Goal: Information Seeking & Learning: Find specific fact

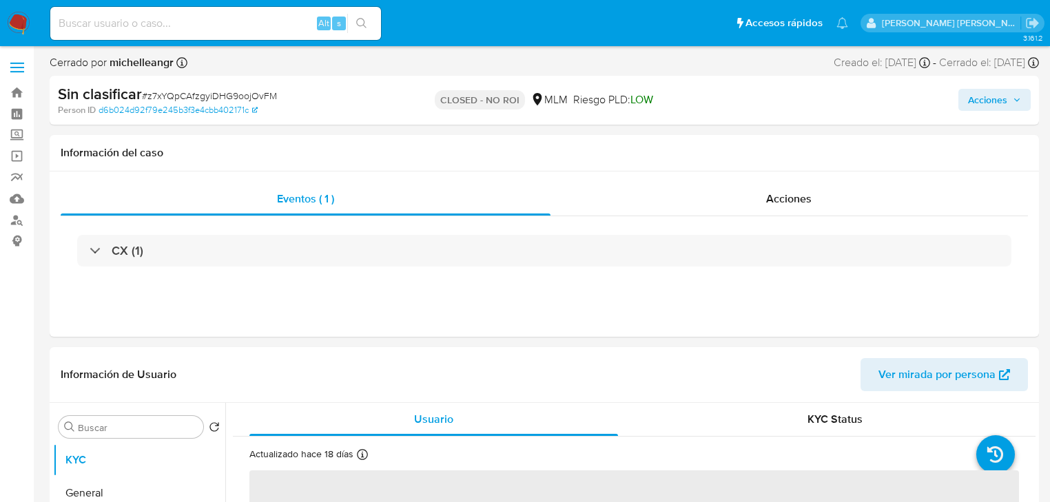
select select "10"
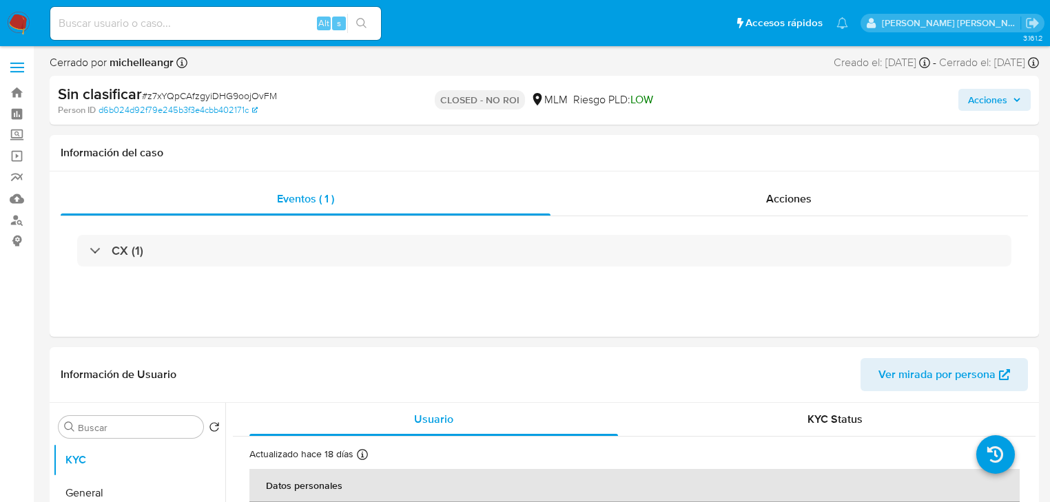
click at [14, 22] on img at bounding box center [18, 23] width 23 height 23
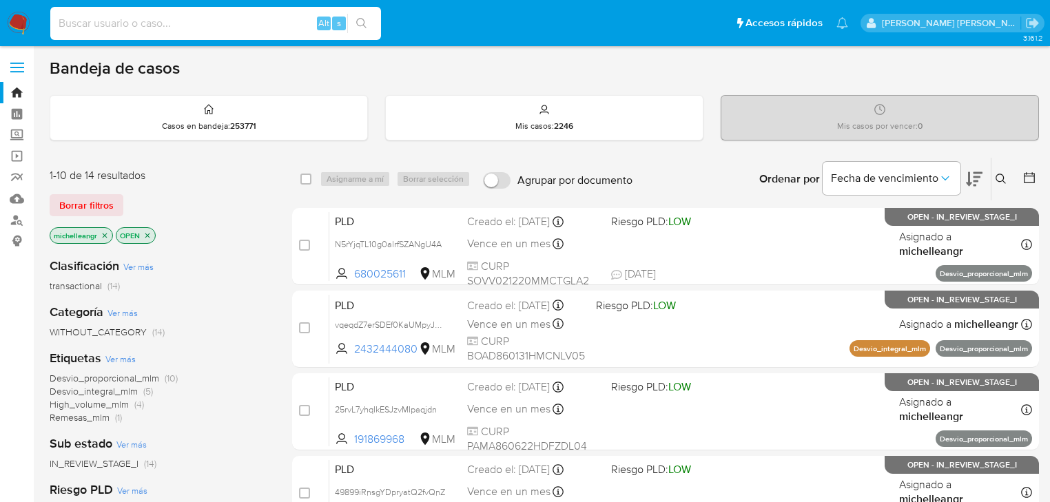
drag, startPoint x: 109, startPoint y: 18, endPoint x: 96, endPoint y: 8, distance: 16.1
click at [108, 15] on input at bounding box center [215, 23] width 331 height 18
paste input "77530869"
type input "77530869"
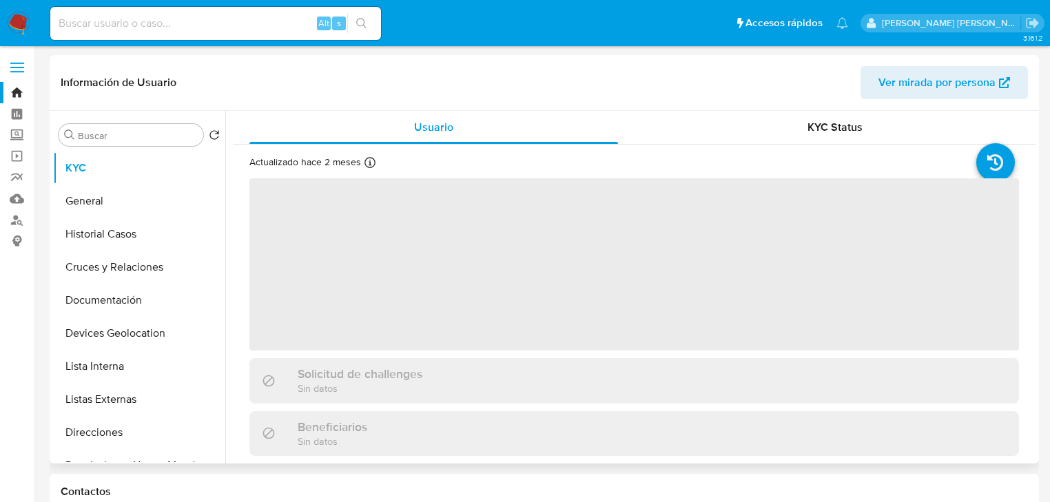
select select "10"
click at [133, 22] on input at bounding box center [215, 23] width 331 height 18
paste input "182948553"
type input "182948553"
select select "10"
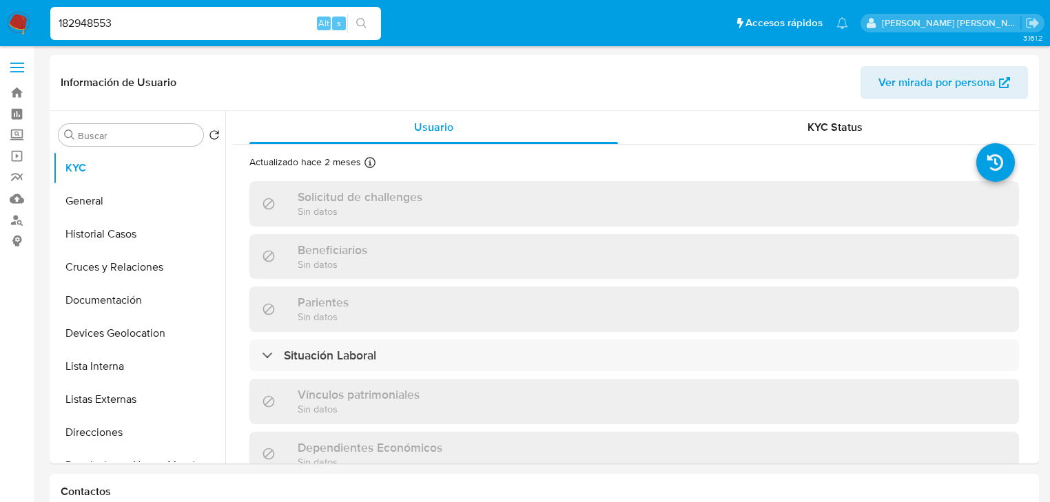
type input "182948553"
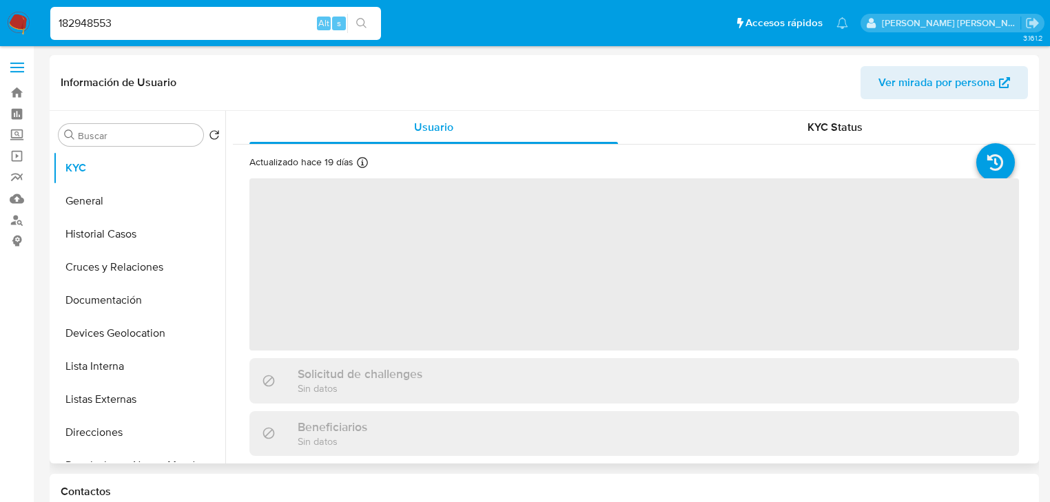
select select "10"
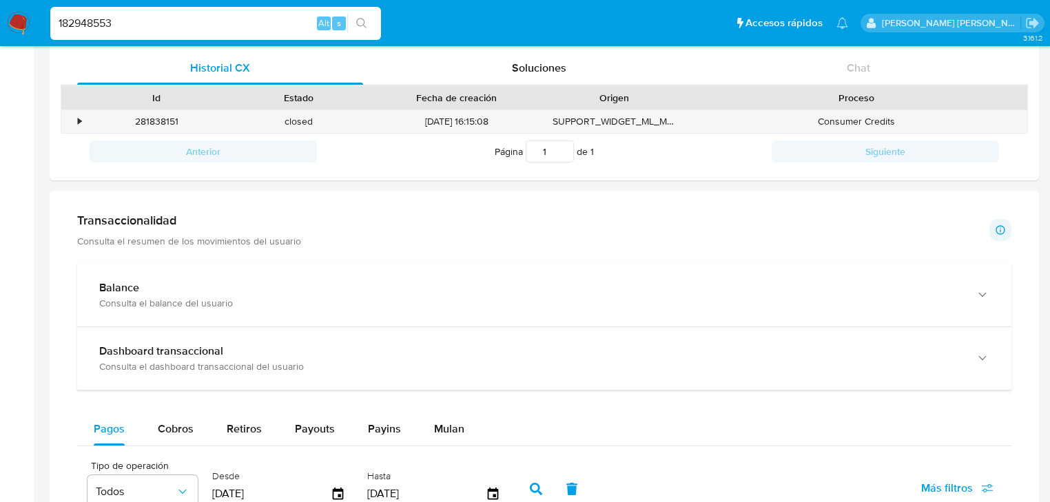
scroll to position [331, 0]
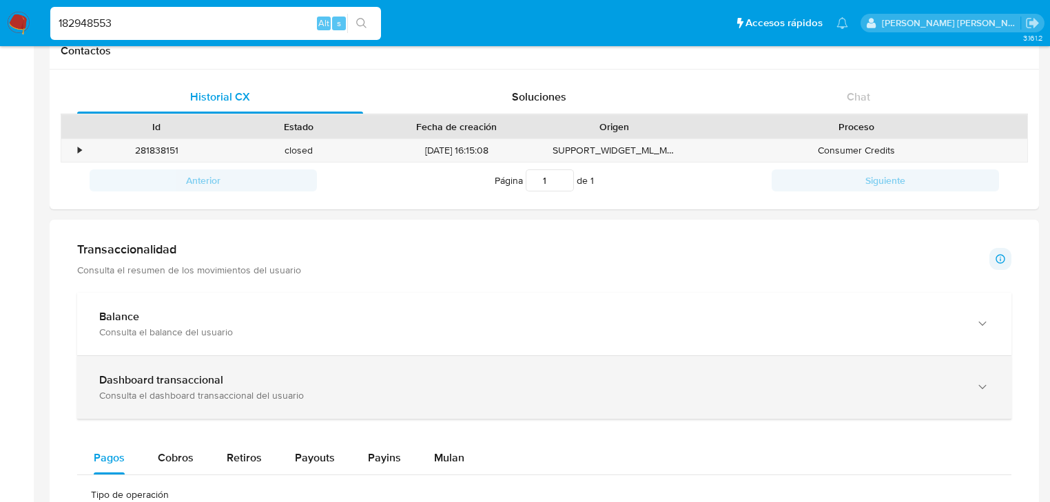
click at [286, 390] on div "Consulta el dashboard transaccional del usuario" at bounding box center [530, 395] width 863 height 12
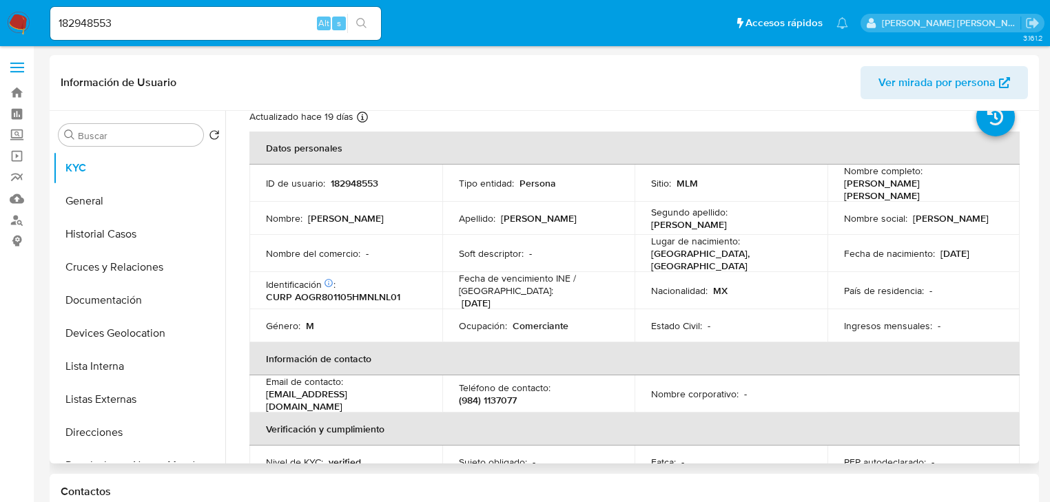
scroll to position [0, 0]
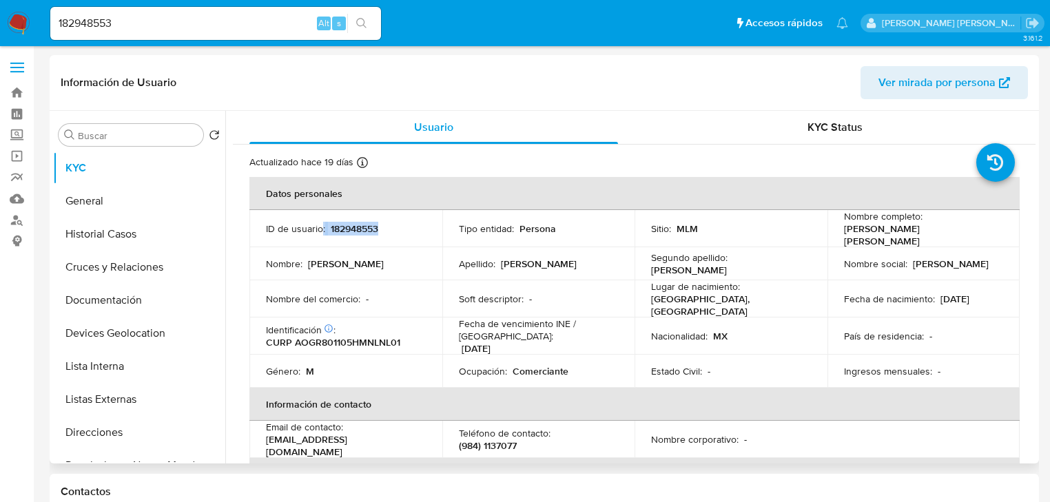
drag, startPoint x: 341, startPoint y: 226, endPoint x: 403, endPoint y: 226, distance: 61.3
click at [403, 226] on div "ID de usuario : 182948553" at bounding box center [346, 229] width 160 height 12
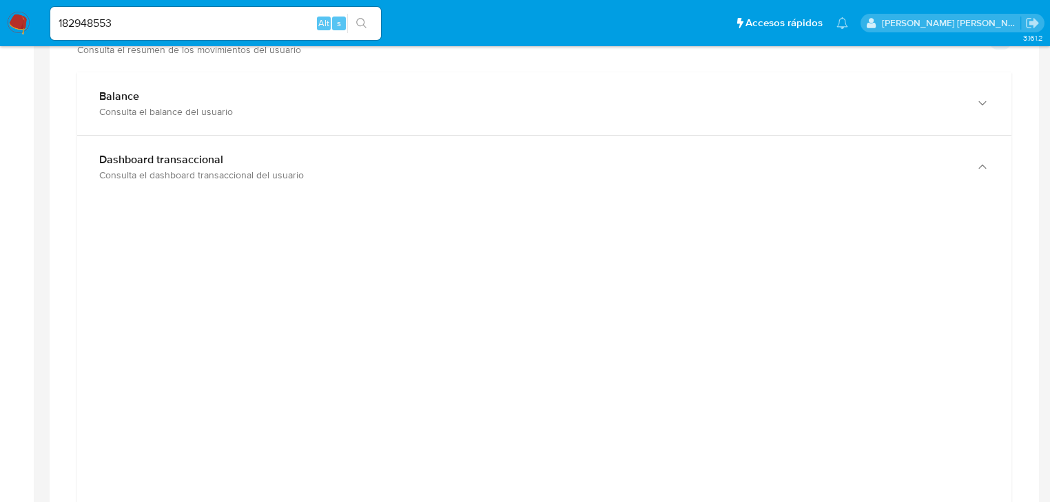
scroll to position [717, 0]
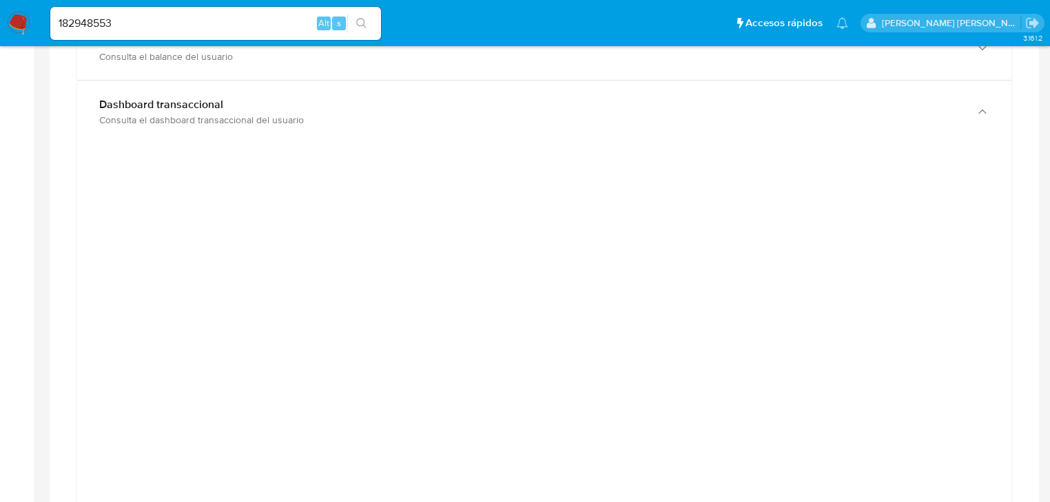
click at [0, 4] on nav "Pausado Ver notificaciones 182948553 Alt s Accesos rápidos Presiona las siguien…" at bounding box center [525, 23] width 1050 height 46
paste input "77530869"
type input "77530869"
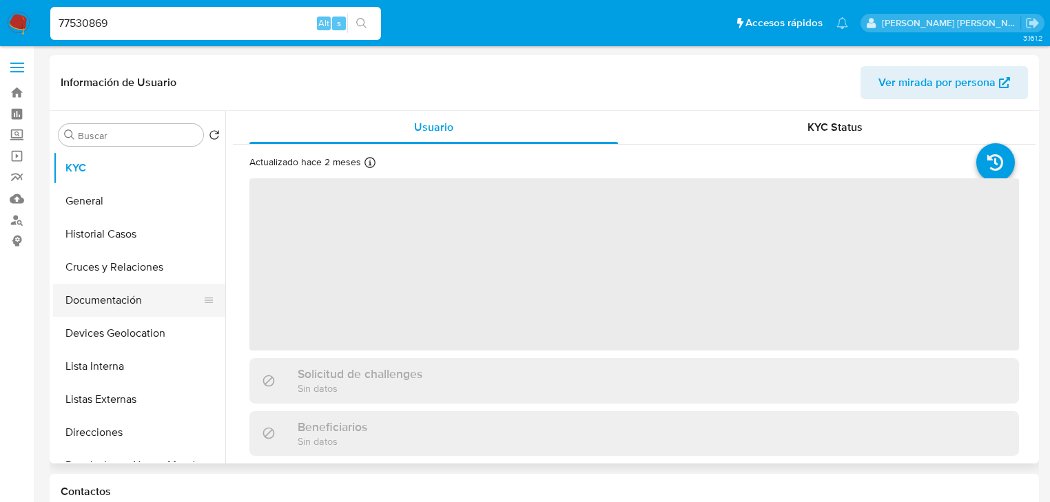
select select "10"
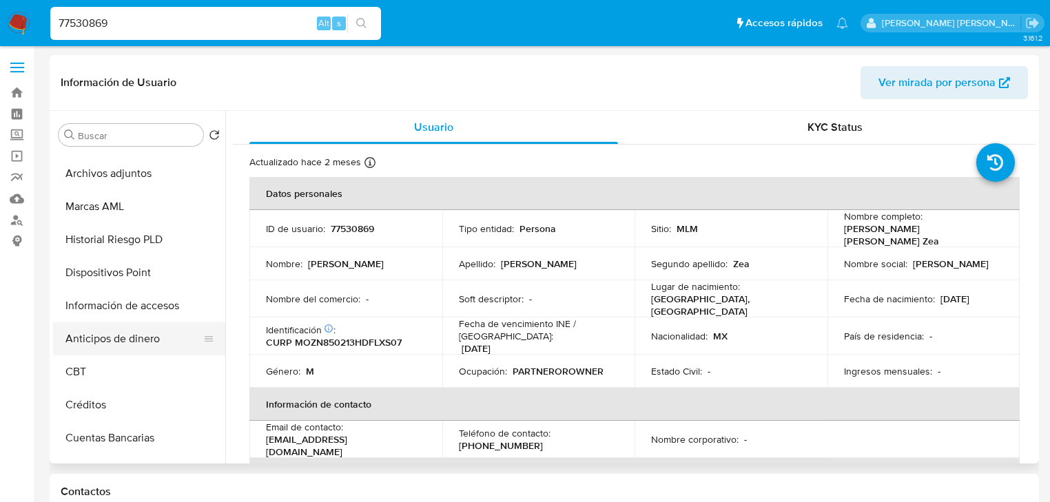
scroll to position [386, 0]
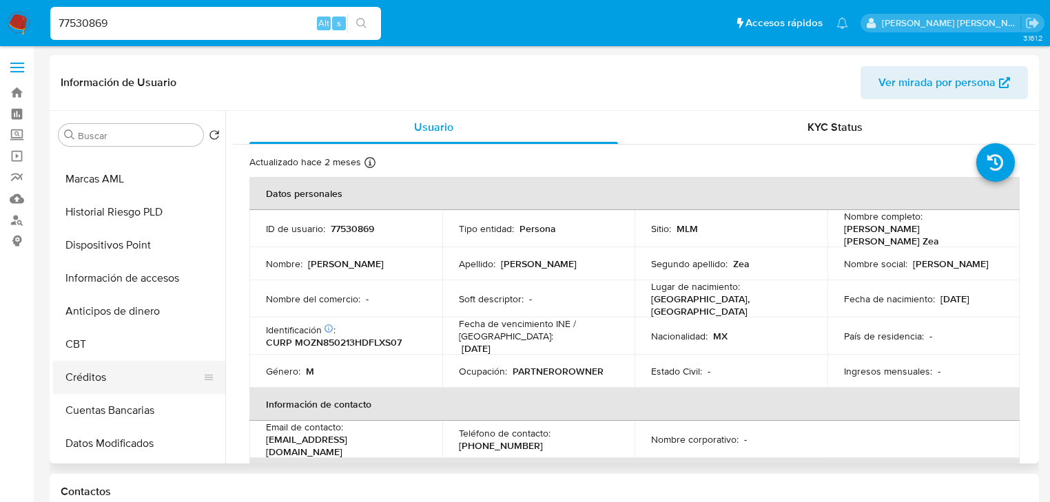
click at [106, 380] on button "Créditos" at bounding box center [133, 377] width 161 height 33
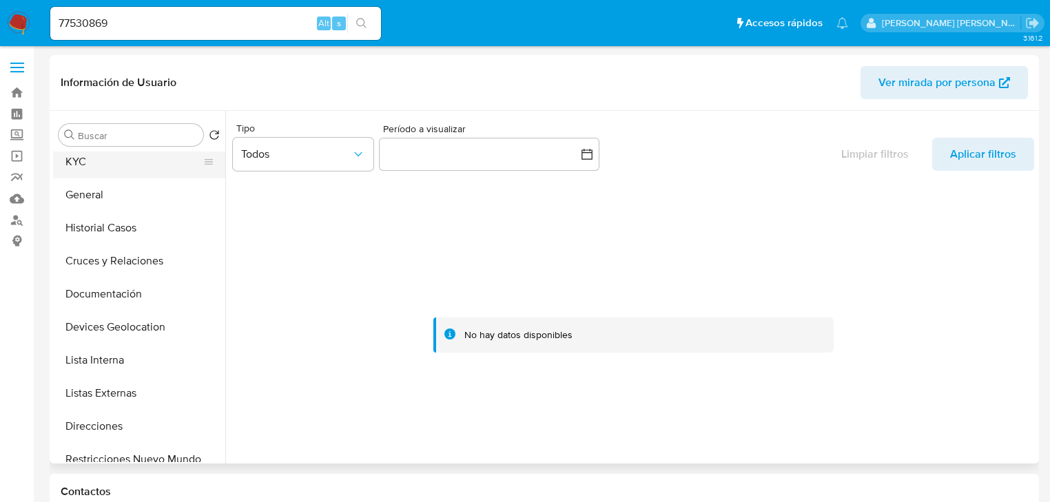
scroll to position [0, 0]
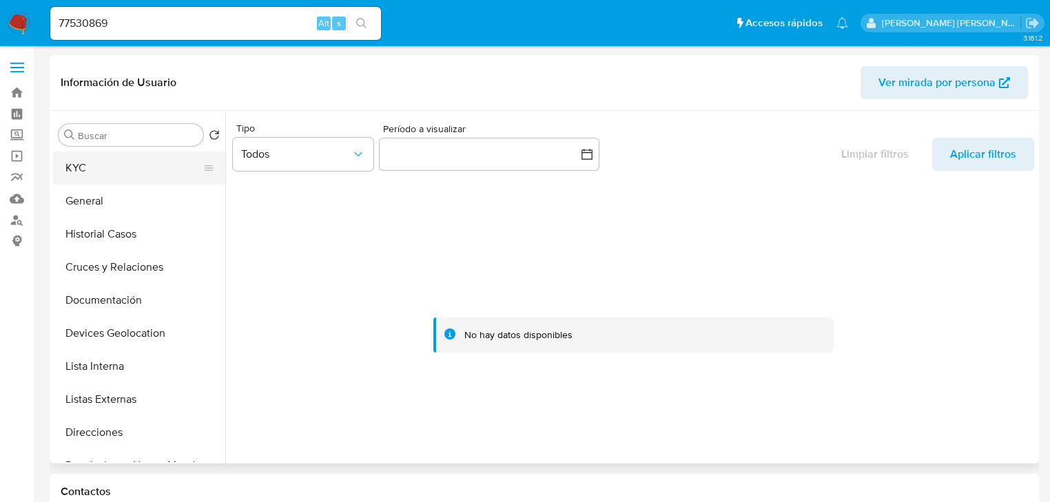
click at [92, 163] on button "KYC" at bounding box center [133, 168] width 161 height 33
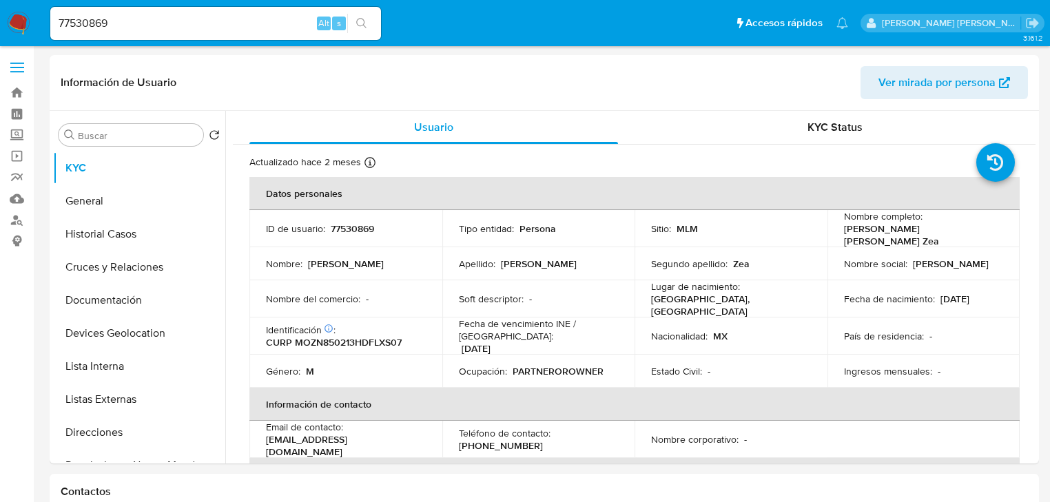
click at [820, 266] on td "Segundo apellido : Zea" at bounding box center [731, 263] width 193 height 33
drag, startPoint x: 839, startPoint y: 233, endPoint x: 948, endPoint y: 227, distance: 109.0
click at [948, 227] on div "Nombre completo : Nestor Ivan Molina Zea" at bounding box center [924, 228] width 160 height 37
copy p "Nestor Ivan Molina Zea"
drag, startPoint x: 0, startPoint y: 16, endPoint x: 0, endPoint y: 5, distance: 11.0
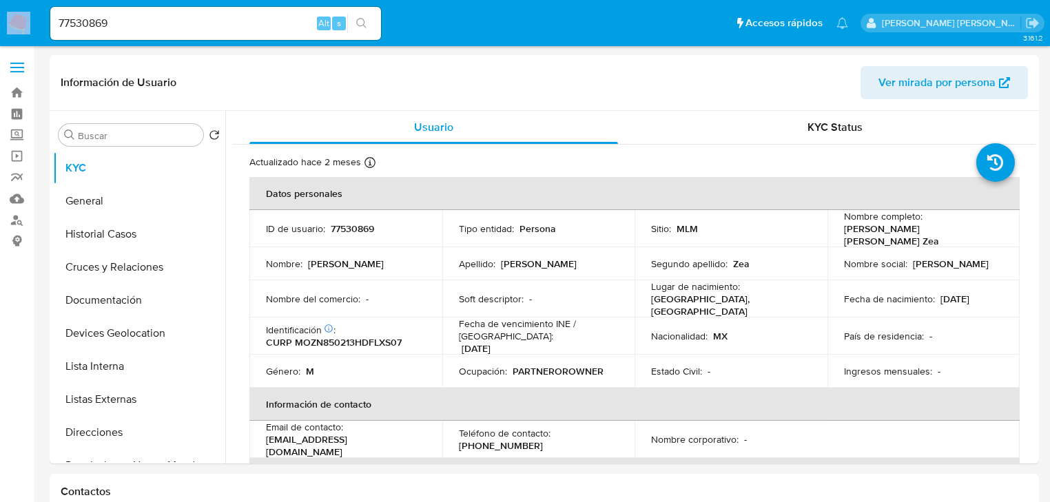
click at [0, 11] on nav "Pausado Ver notificaciones 77530869 Alt s Accesos rápidos Presiona las siguient…" at bounding box center [525, 23] width 1050 height 46
drag, startPoint x: 119, startPoint y: 22, endPoint x: 0, endPoint y: 3, distance: 120.1
click at [0, 3] on nav "Pausado Ver notificaciones 77530869 Alt s Accesos rápidos Presiona las siguient…" at bounding box center [525, 23] width 1050 height 46
paste input "182948553"
type input "182948553"
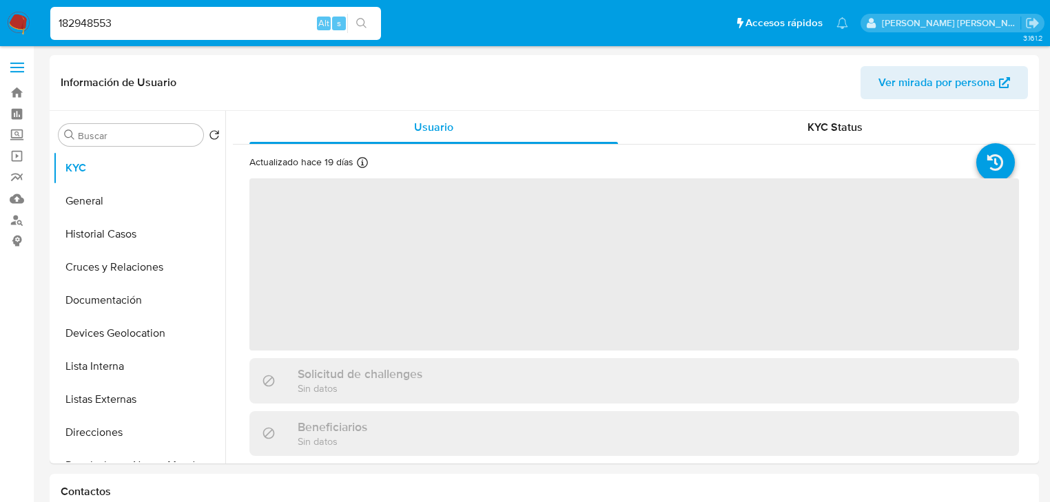
select select "10"
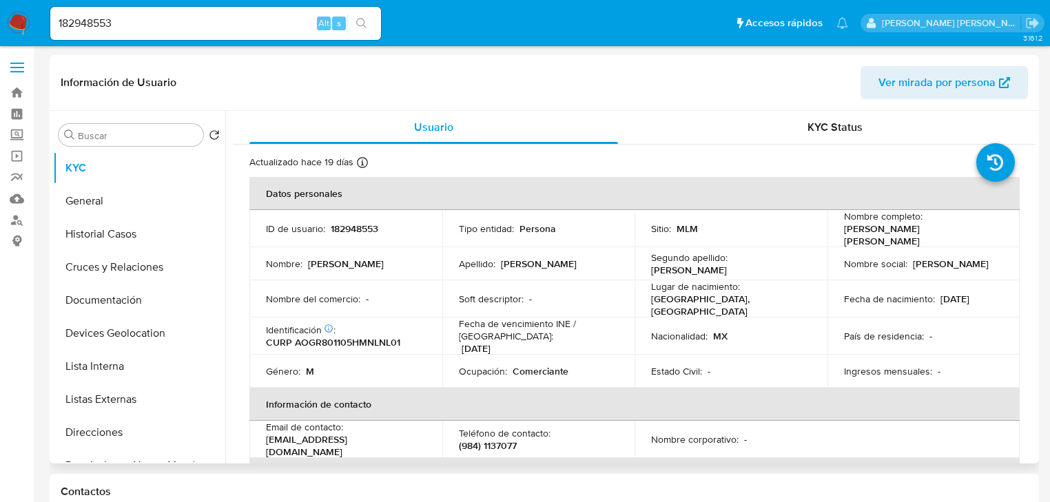
drag, startPoint x: 851, startPoint y: 237, endPoint x: 994, endPoint y: 234, distance: 142.7
click at [994, 234] on td "Nombre completo : Raul Alfonso Alcocer Gonzalez" at bounding box center [924, 228] width 193 height 37
copy p "Raul Alfonso Alcocer Gonzalez"
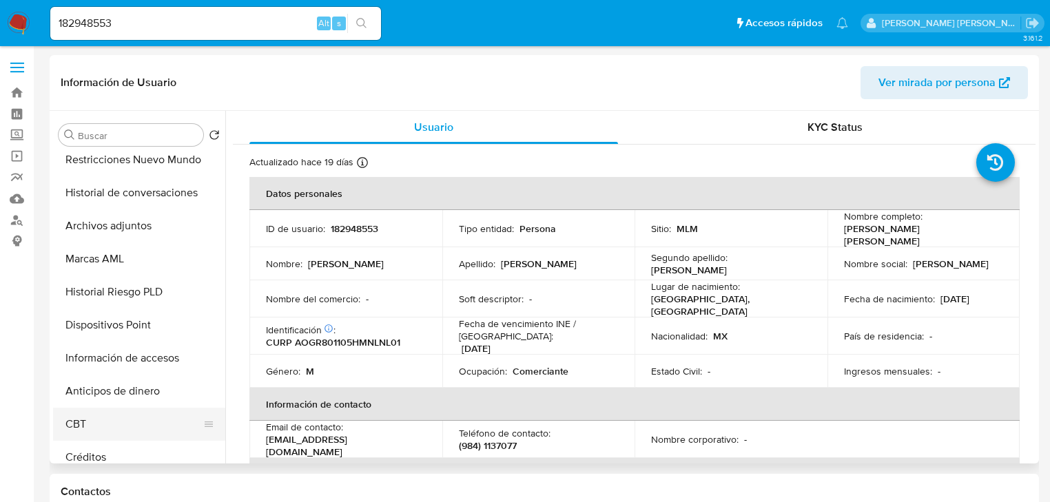
scroll to position [331, 0]
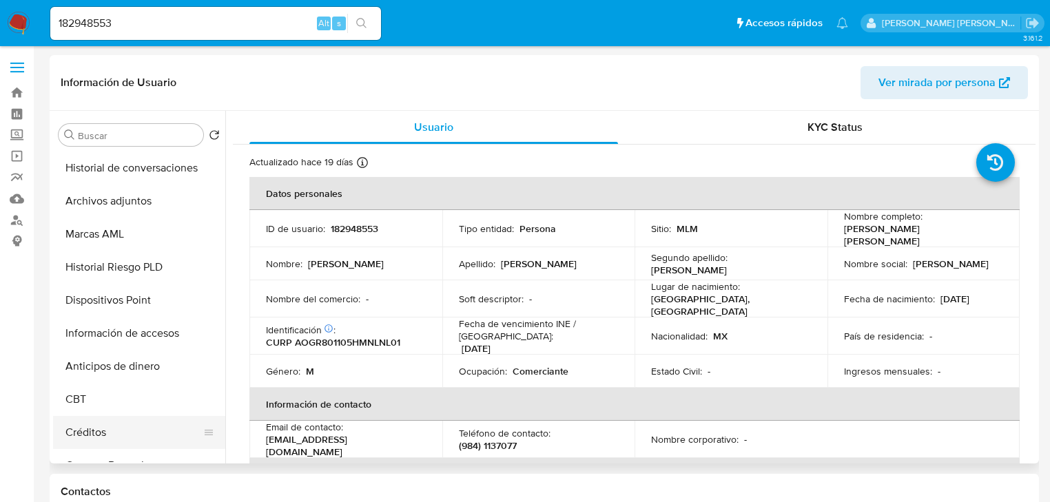
click at [102, 432] on button "Créditos" at bounding box center [133, 432] width 161 height 33
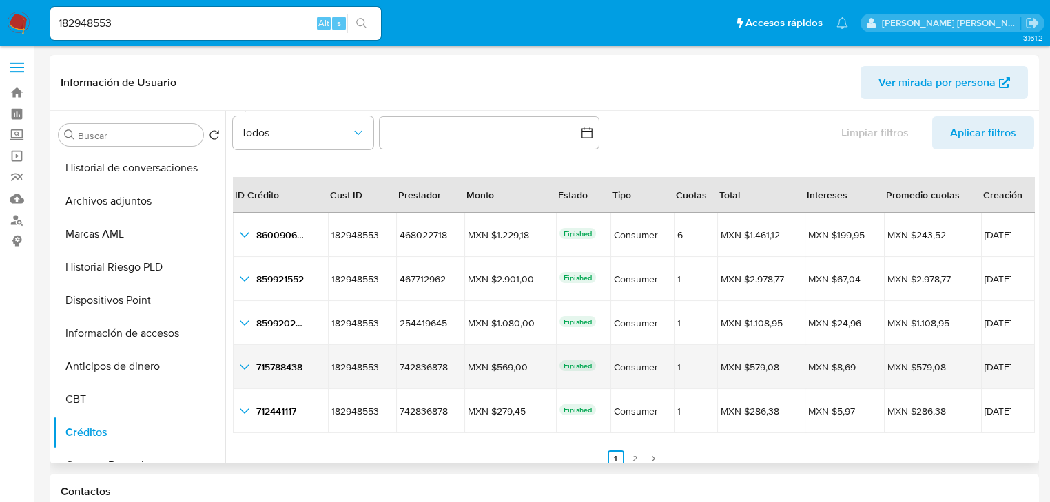
scroll to position [32, 0]
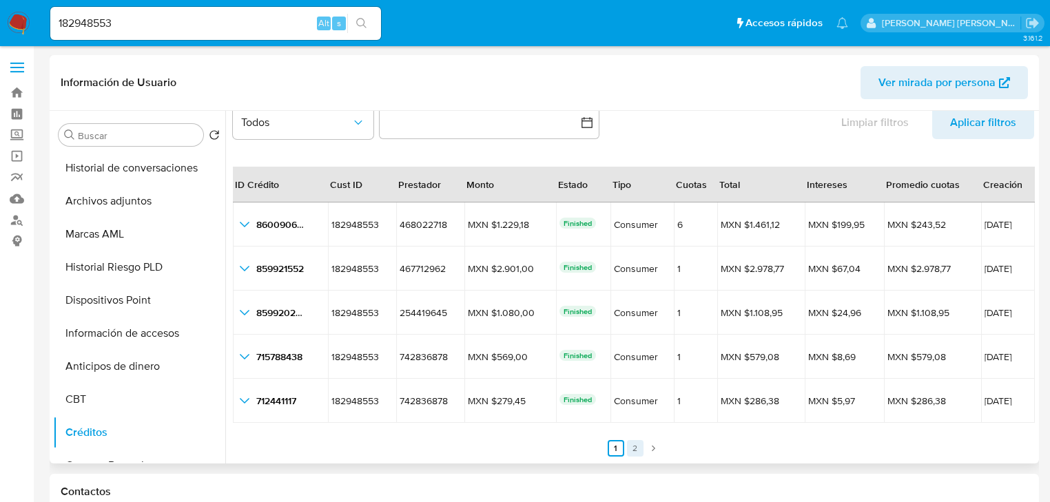
click at [631, 453] on link "2" at bounding box center [635, 448] width 17 height 17
click at [613, 447] on icon "Paginación" at bounding box center [615, 449] width 8 height 8
drag, startPoint x: 132, startPoint y: 29, endPoint x: 0, endPoint y: 10, distance: 133.7
click at [0, 10] on nav "Pausado Ver notificaciones 182948553 Alt s Accesos rápidos Presiona las siguien…" at bounding box center [525, 23] width 1050 height 46
paste input "29162392"
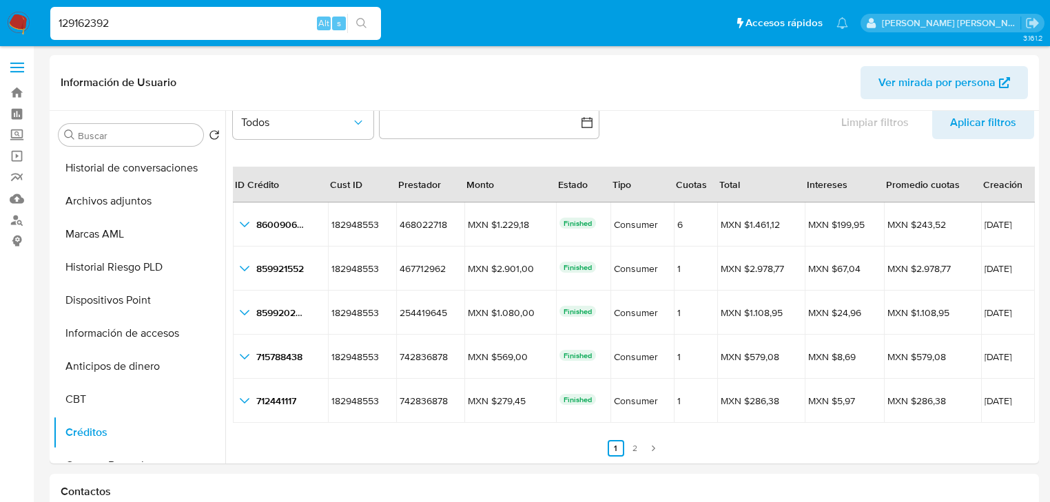
type input "129162392"
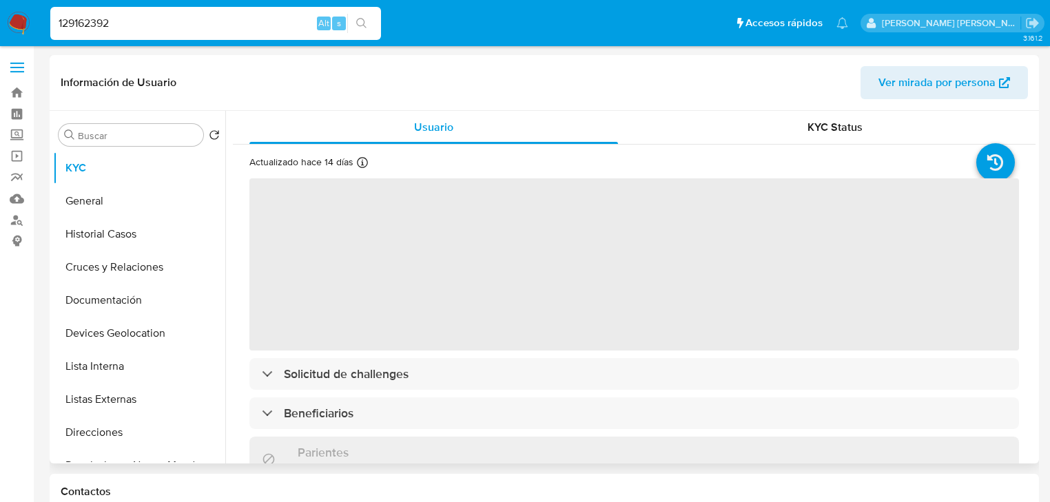
select select "10"
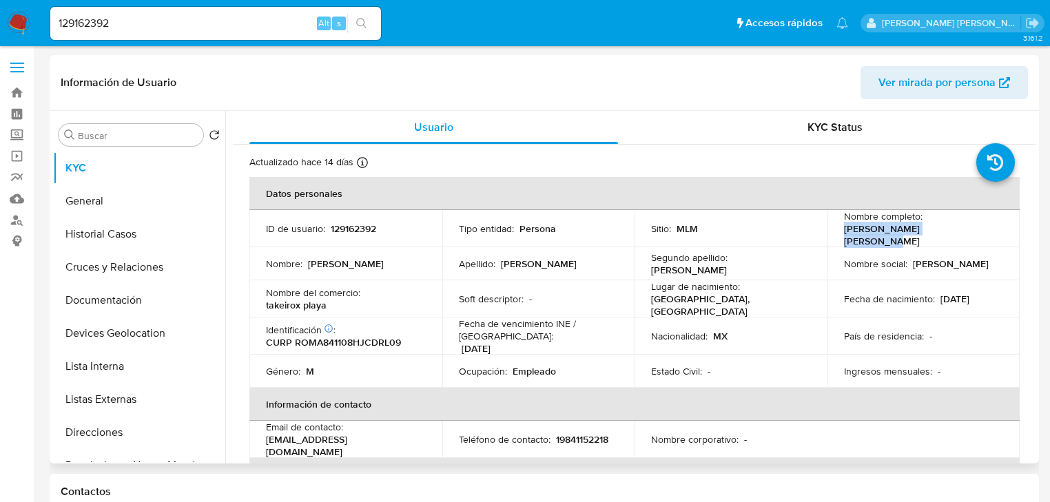
drag, startPoint x: 863, startPoint y: 238, endPoint x: 992, endPoint y: 238, distance: 128.9
click at [992, 238] on div "Nombre completo : Alberto Rodriguez Moreno" at bounding box center [924, 228] width 160 height 37
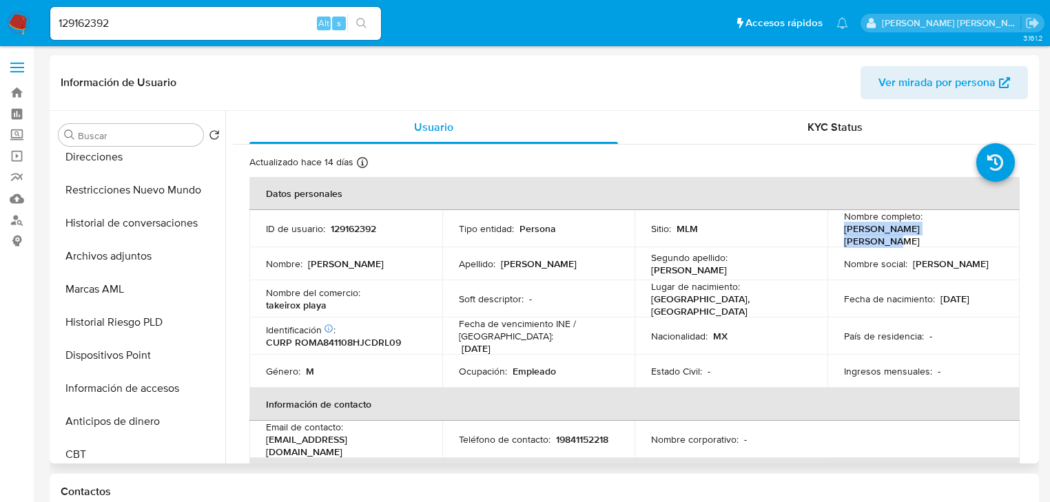
scroll to position [441, 0]
click at [94, 328] on button "Créditos" at bounding box center [133, 322] width 161 height 33
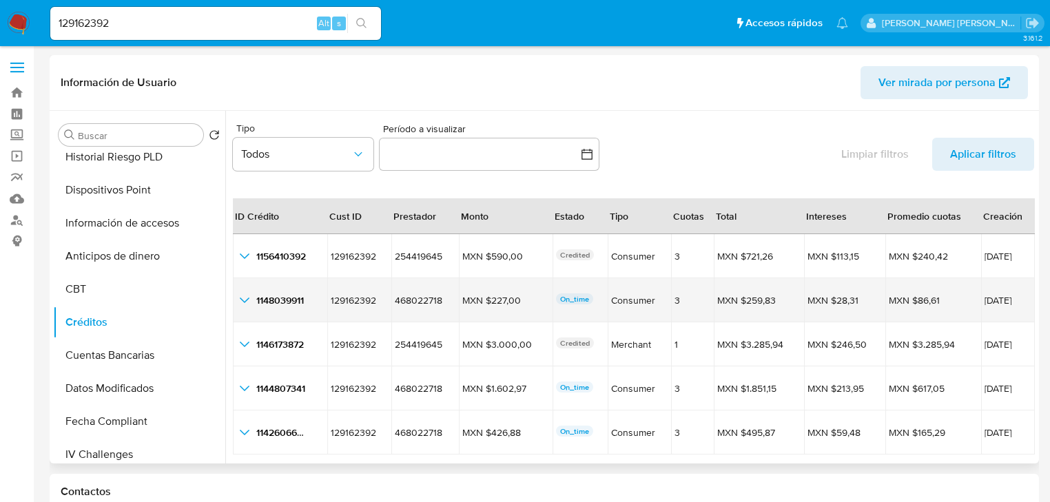
scroll to position [32, 0]
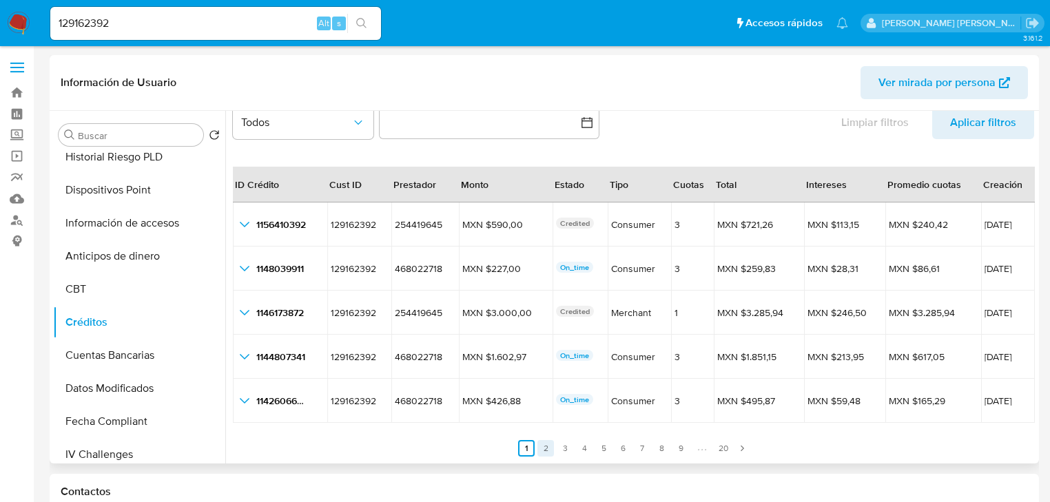
click at [545, 449] on link "2" at bounding box center [546, 448] width 17 height 17
click at [569, 449] on link "3" at bounding box center [573, 448] width 17 height 17
click at [587, 449] on link "4" at bounding box center [592, 448] width 17 height 17
click at [604, 453] on link "5" at bounding box center [612, 448] width 17 height 17
click at [623, 451] on link "6" at bounding box center [631, 448] width 17 height 17
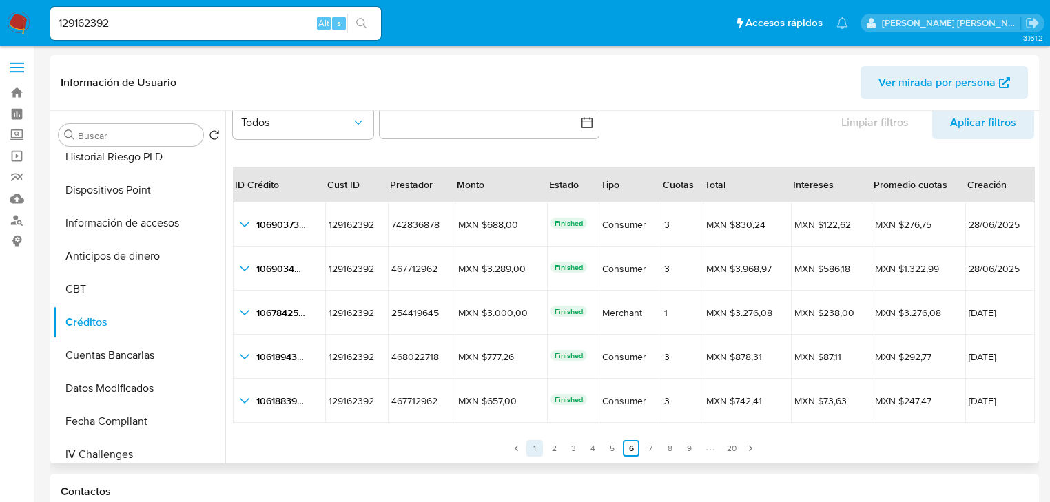
drag, startPoint x: 555, startPoint y: 452, endPoint x: 538, endPoint y: 451, distance: 16.6
click at [554, 452] on link "2" at bounding box center [554, 448] width 17 height 17
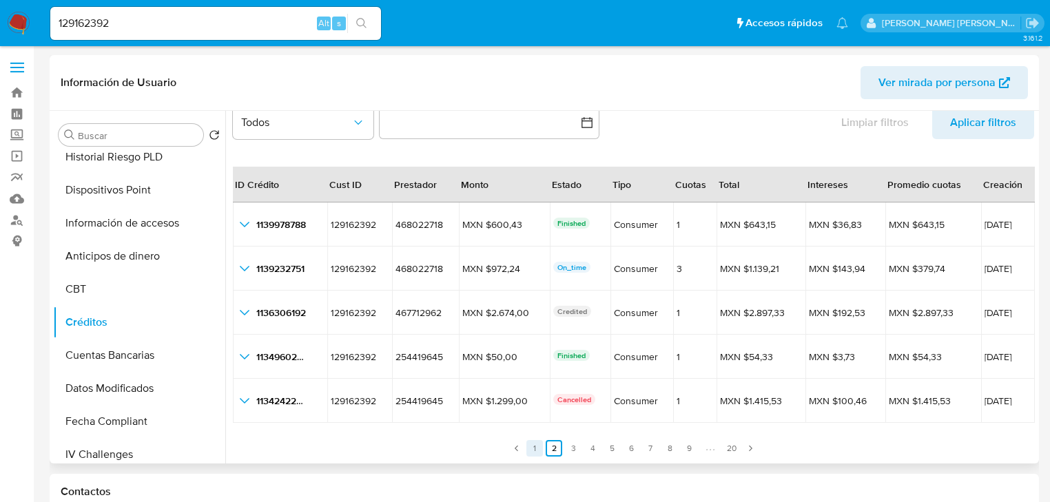
click at [538, 451] on link "1" at bounding box center [535, 448] width 17 height 17
drag, startPoint x: 98, startPoint y: 20, endPoint x: 0, endPoint y: -1, distance: 100.2
paste input "163762587"
type input "1163762587"
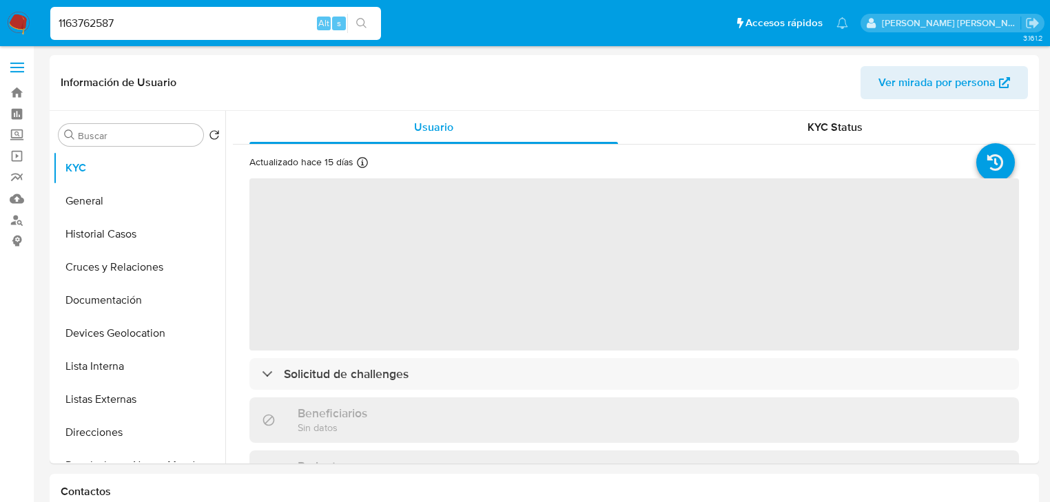
select select "10"
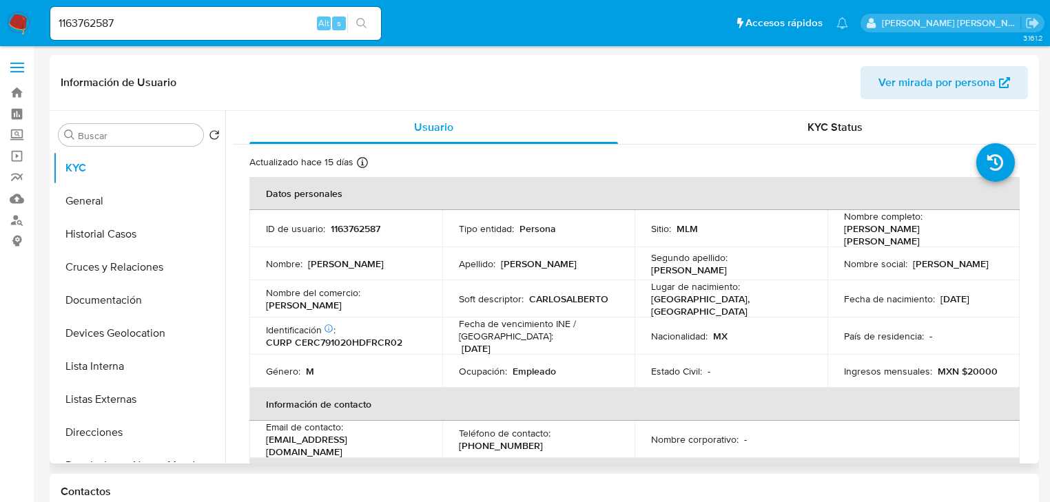
click at [352, 229] on p "1163762587" at bounding box center [356, 229] width 50 height 12
copy p "1163762587"
drag, startPoint x: 833, startPoint y: 231, endPoint x: 990, endPoint y: 234, distance: 156.5
click at [990, 234] on td "Nombre completo : Carlos Alberto Cervantes Rocha" at bounding box center [924, 228] width 193 height 37
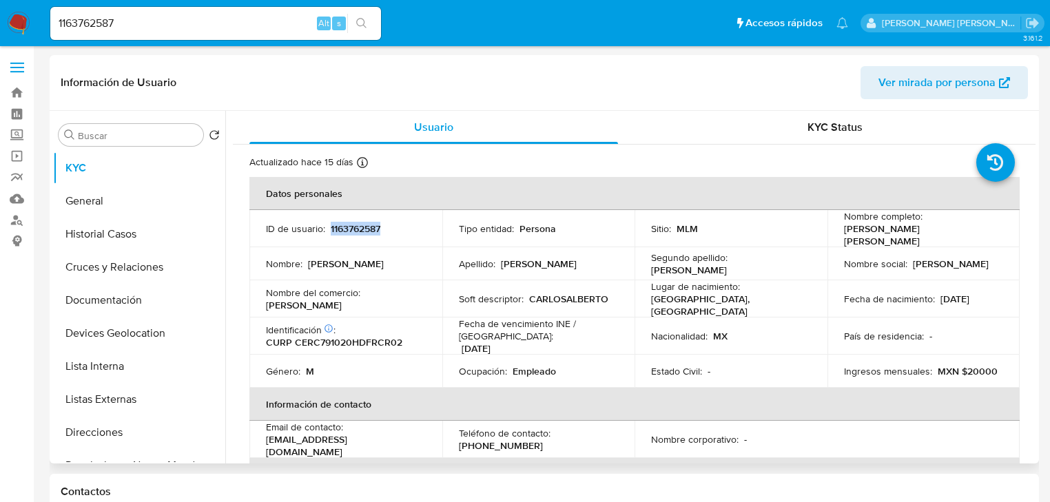
copy p "Carlos Alberto Cervantes Rocha"
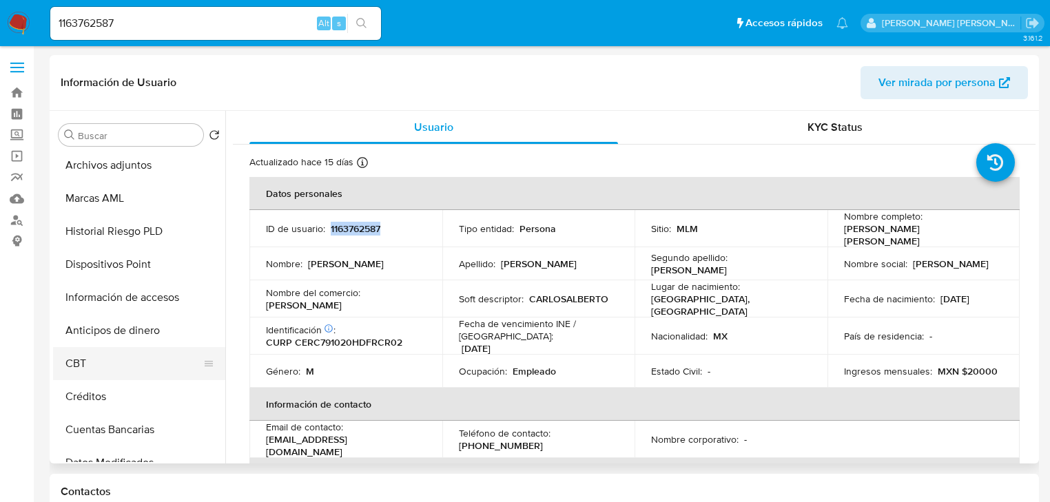
scroll to position [386, 0]
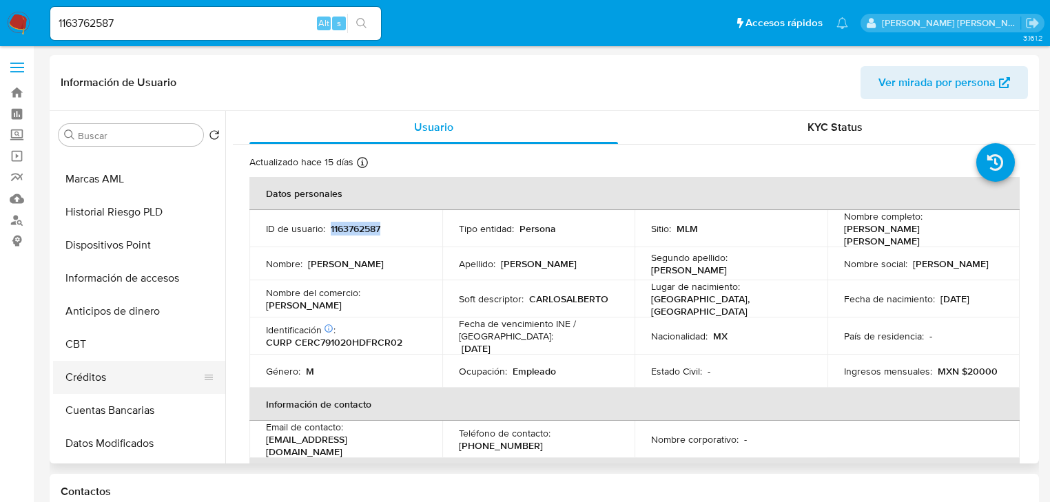
click at [103, 376] on button "Créditos" at bounding box center [133, 377] width 161 height 33
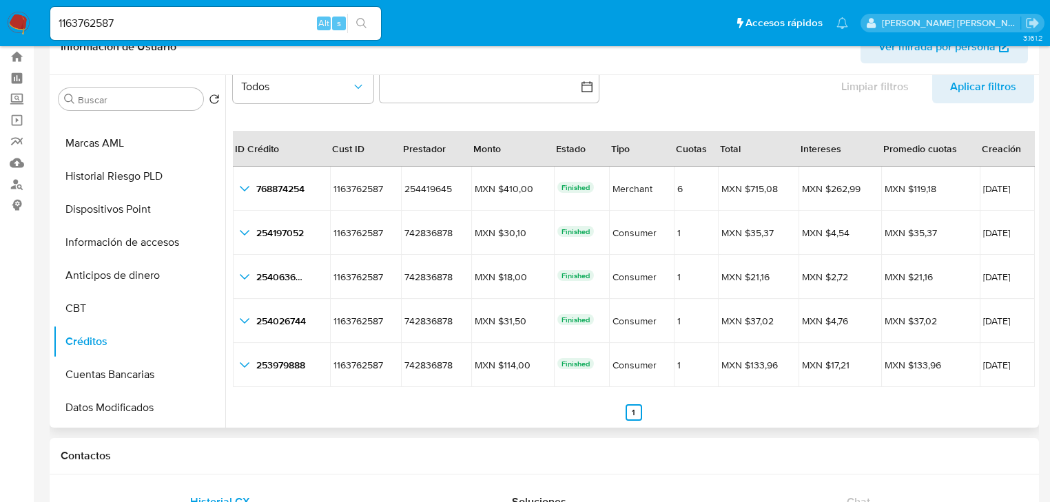
scroll to position [55, 0]
